Goal: Information Seeking & Learning: Learn about a topic

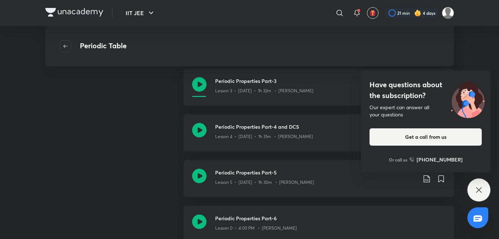
click at [482, 190] on icon at bounding box center [479, 189] width 9 height 9
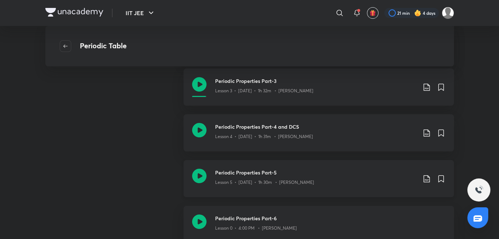
click at [297, 177] on div "Lesson 5 • Jun 16 • 1h 30m • Piyush Maheshwari" at bounding box center [316, 180] width 202 height 9
click at [286, 142] on div "Periodic Properties Part-4 and DCS Lesson 4 • Jun 12 • 1h 31m • Piyush Maheshwa…" at bounding box center [316, 133] width 202 height 20
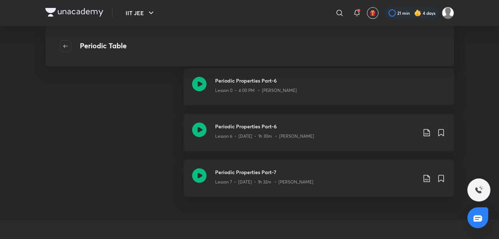
scroll to position [352, 0]
click at [259, 138] on p "Lesson 6 • Jun 20 • 1h 30m • Piyush Maheshwari" at bounding box center [264, 135] width 99 height 6
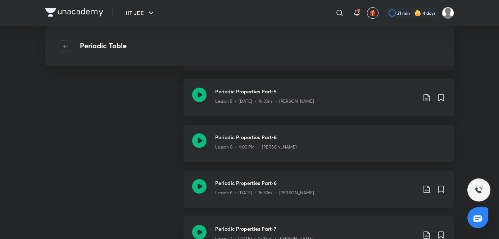
scroll to position [294, 0]
click at [234, 225] on h3 "Periodic Properties Part-7" at bounding box center [316, 229] width 202 height 8
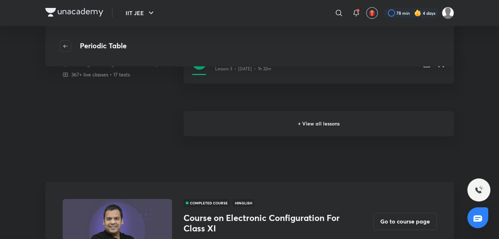
scroll to position [238, 0]
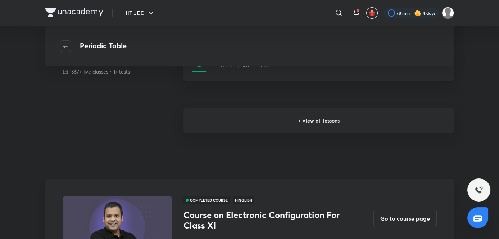
click at [292, 117] on h6 "+ View all lessons" at bounding box center [319, 120] width 271 height 25
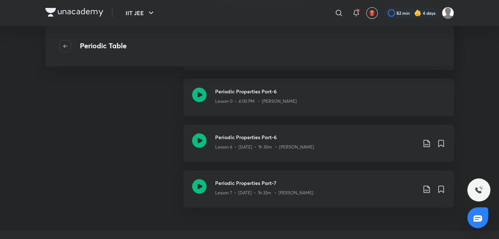
scroll to position [341, 0]
click at [66, 51] on button "button" at bounding box center [66, 46] width 12 height 12
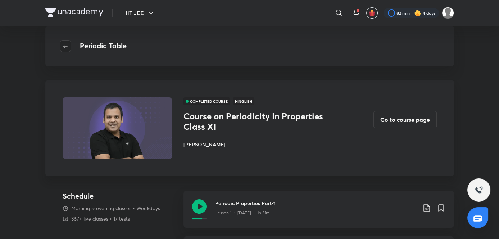
click at [69, 48] on span "button" at bounding box center [65, 46] width 11 height 6
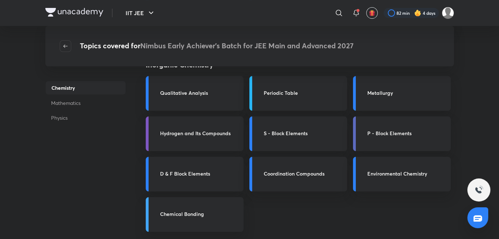
scroll to position [218, 0]
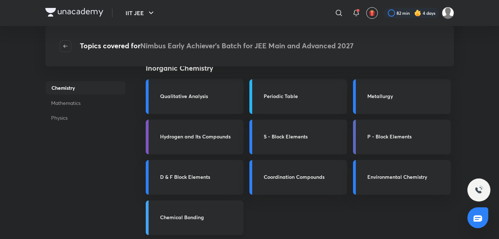
click at [191, 220] on h3 "Chemical Bonding" at bounding box center [199, 217] width 79 height 8
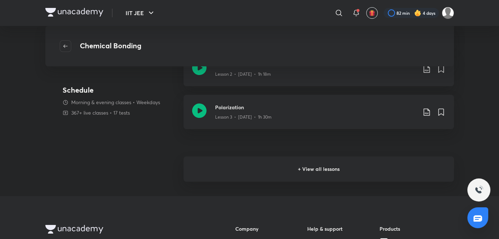
scroll to position [192, 0]
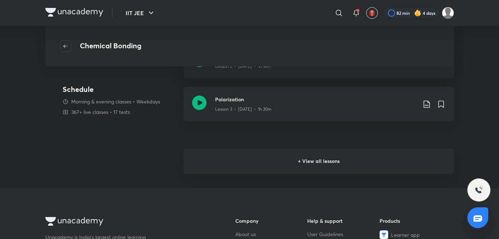
click at [296, 168] on h6 "+ View all lessons" at bounding box center [319, 160] width 271 height 25
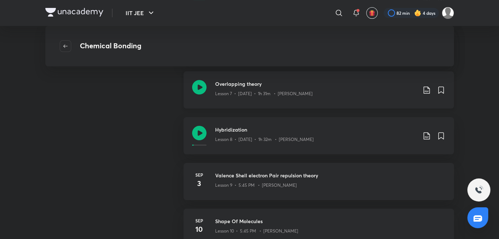
scroll to position [395, 0]
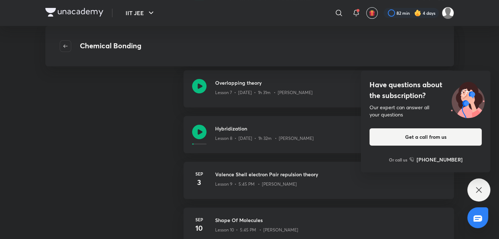
click at [477, 187] on icon at bounding box center [479, 189] width 9 height 9
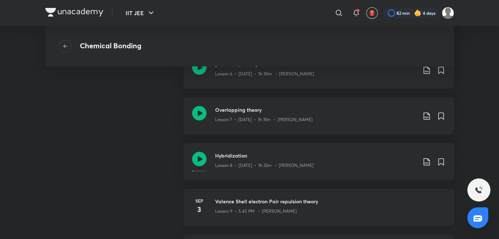
scroll to position [391, 0]
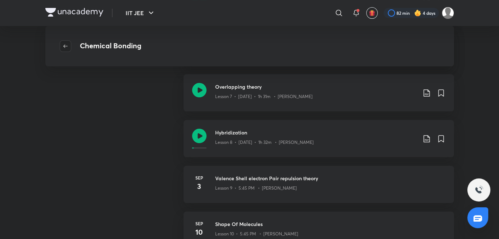
click at [69, 44] on span "button" at bounding box center [65, 46] width 11 height 6
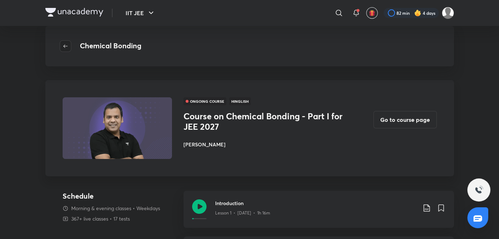
drag, startPoint x: 74, startPoint y: 43, endPoint x: 67, endPoint y: 46, distance: 7.3
click at [67, 46] on div at bounding box center [68, 46] width 16 height 12
click at [67, 46] on icon "button" at bounding box center [66, 46] width 6 height 6
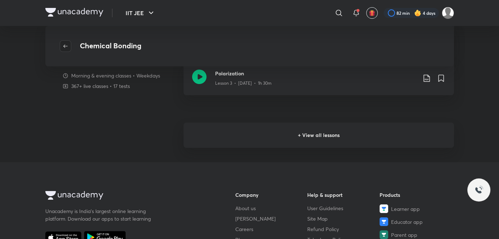
click at [67, 46] on icon "button" at bounding box center [66, 46] width 6 height 6
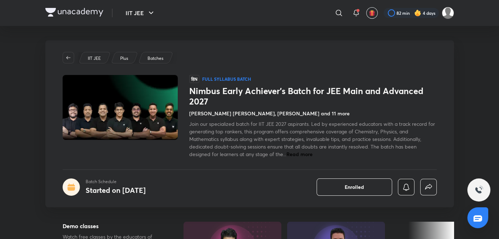
click at [408, 183] on icon "button" at bounding box center [406, 187] width 9 height 9
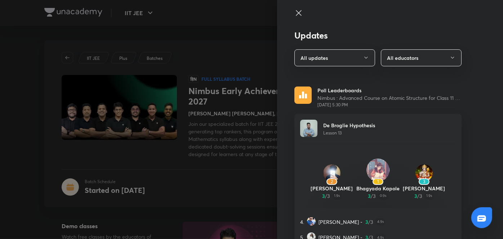
click at [221, 80] on div at bounding box center [251, 119] width 503 height 239
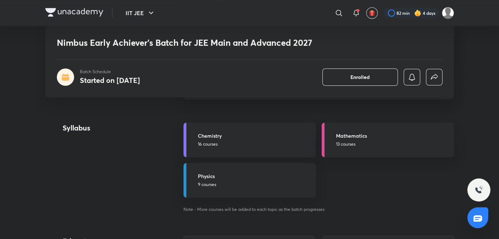
scroll to position [753, 0]
click at [350, 147] on p "13 courses" at bounding box center [393, 145] width 114 height 6
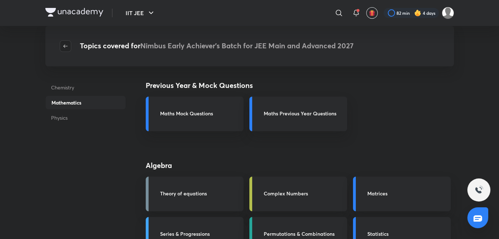
click at [63, 44] on icon "button" at bounding box center [66, 46] width 6 height 6
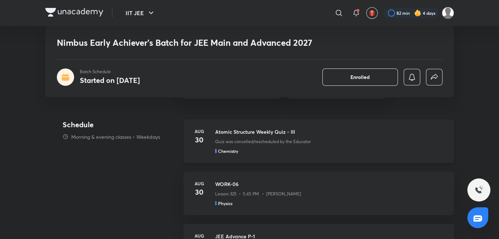
scroll to position [408, 0]
click at [224, 154] on div "Aug 30 Atomic Structure Weekly Quiz - III Quiz was cancelled/rescheduled by the…" at bounding box center [319, 142] width 271 height 44
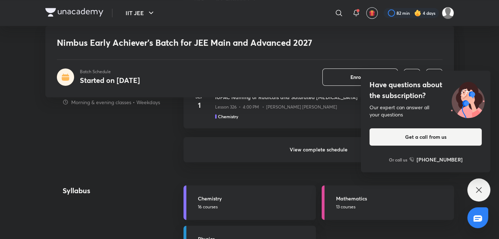
scroll to position [682, 0]
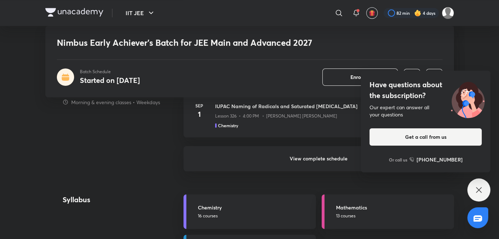
click at [474, 183] on div "Have questions about the subscription? Our expert can answer all your questions…" at bounding box center [479, 189] width 23 height 23
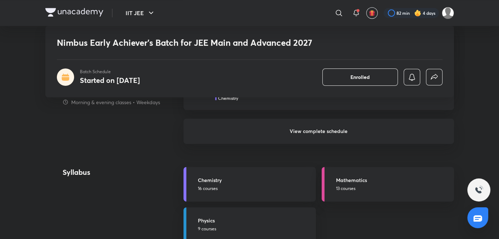
scroll to position [709, 0]
click at [288, 138] on h6 "View complete schedule" at bounding box center [319, 130] width 271 height 25
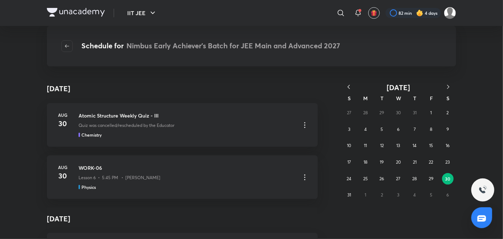
click at [444, 87] on button "button" at bounding box center [448, 87] width 16 height 9
click at [366, 116] on button "1" at bounding box center [365, 113] width 12 height 12
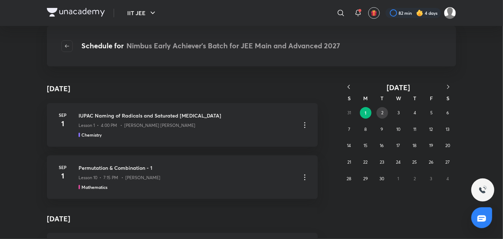
click at [378, 114] on button "2" at bounding box center [382, 113] width 12 height 12
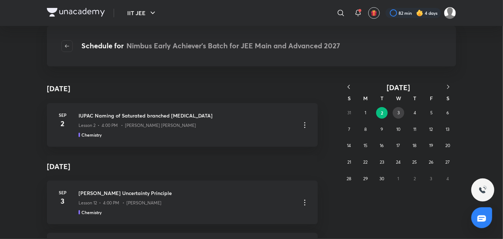
click at [396, 114] on button "3" at bounding box center [398, 113] width 12 height 12
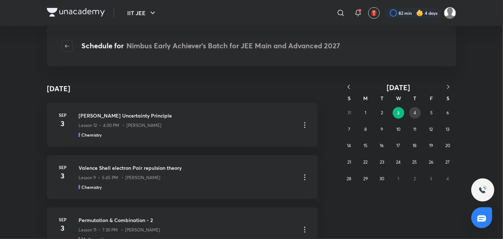
click at [418, 110] on button "4" at bounding box center [415, 113] width 12 height 12
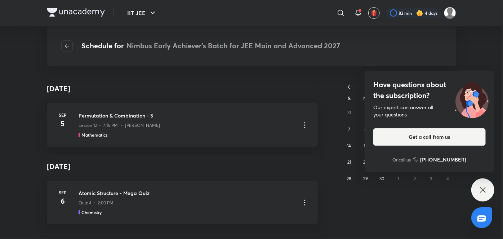
click at [482, 197] on div "Have questions about the subscription? Our expert can answer all your questions…" at bounding box center [482, 189] width 23 height 23
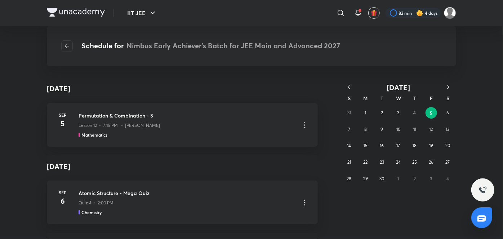
click at [448, 119] on div "31 1 2 3 4 5 6 7 8 9 10 11 12 13 14 15 16 17 18 19 20 21 22 23 24 25 26 27 28 2…" at bounding box center [398, 145] width 115 height 82
click at [445, 112] on button "6" at bounding box center [448, 113] width 12 height 12
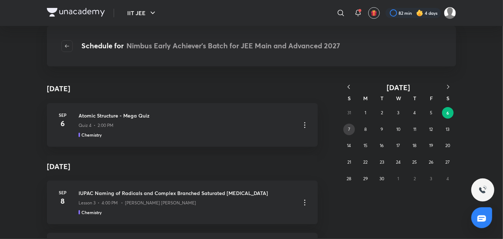
click at [349, 130] on abbr "7" at bounding box center [349, 128] width 2 height 5
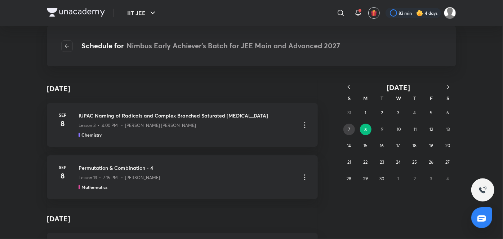
click at [350, 127] on button "7" at bounding box center [349, 130] width 12 height 12
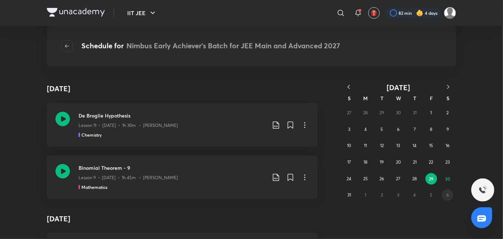
click at [444, 112] on div "27 28 29 30 31 1 2 3 4 5 6 7 8 9 10 11 12 13 14 15 16 17 18 19 20 21 22 23 24 2…" at bounding box center [398, 153] width 115 height 99
click at [449, 89] on icon "button" at bounding box center [447, 86] width 7 height 7
click at [446, 115] on abbr "6" at bounding box center [447, 112] width 3 height 5
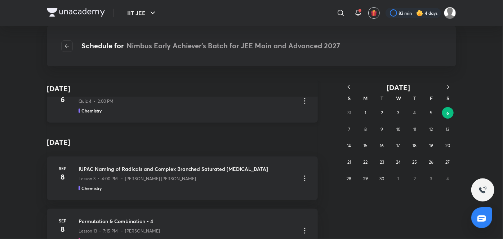
scroll to position [24, 0]
click at [253, 115] on div "Sep 6 Atomic Structure - Mega Quiz Quiz 4 • 2:00 PM Chemistry" at bounding box center [182, 101] width 271 height 44
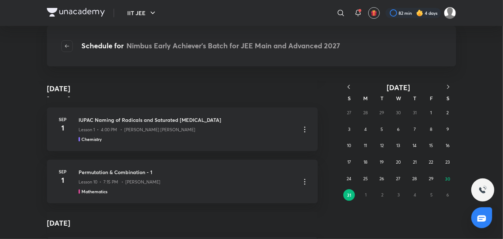
scroll to position [11757, 0]
